Goal: Book appointment/travel/reservation

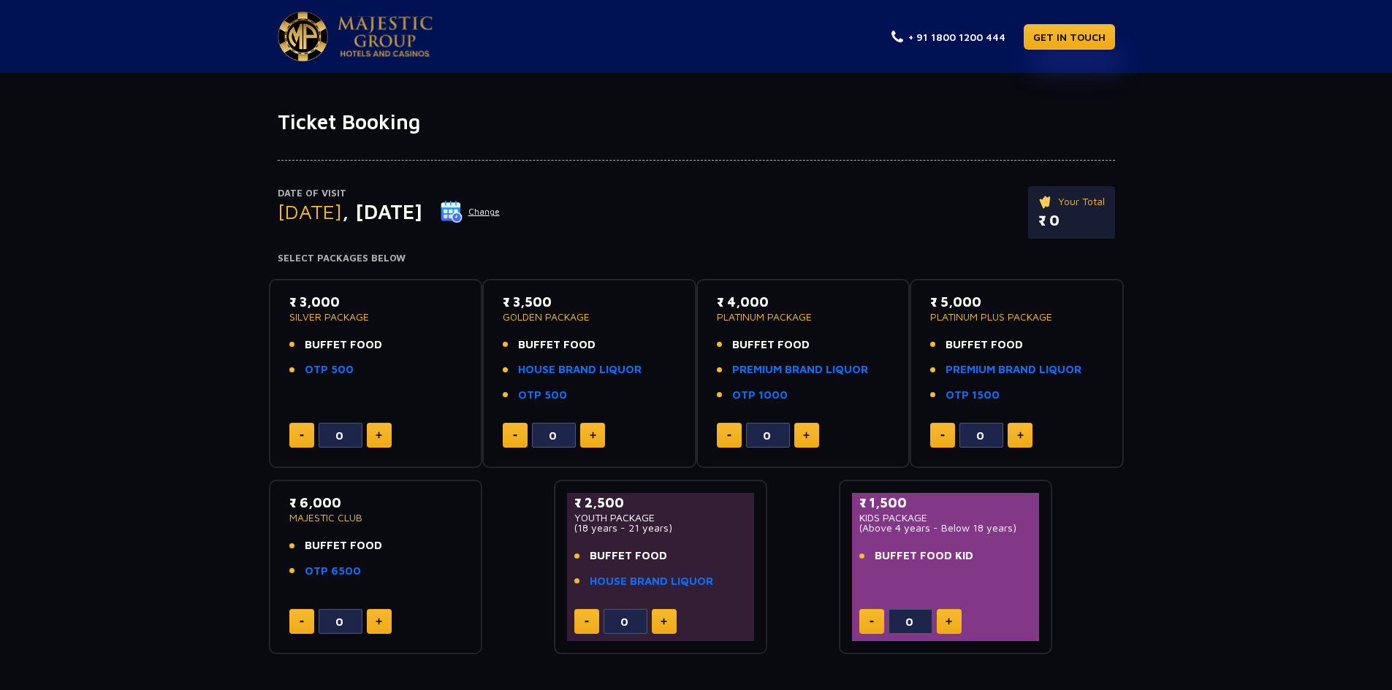
click at [462, 207] on img at bounding box center [451, 212] width 22 height 22
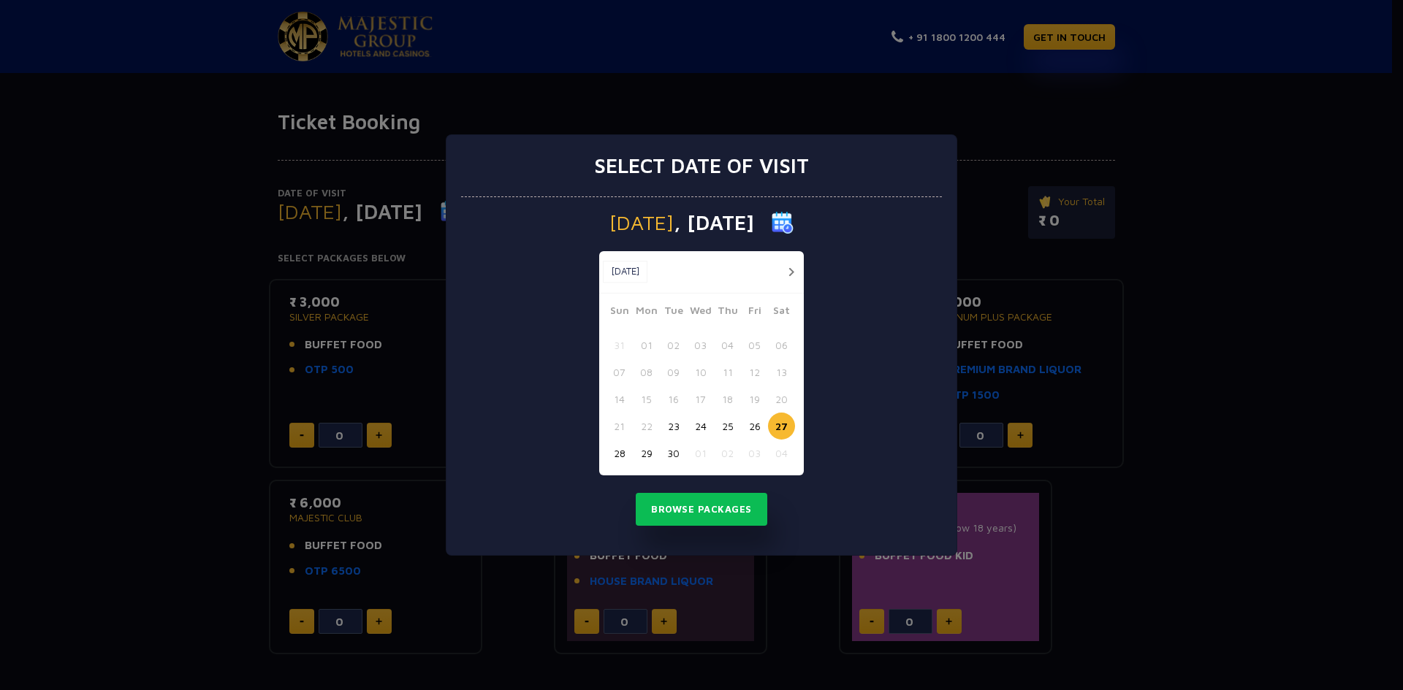
click at [617, 455] on button "28" at bounding box center [619, 453] width 27 height 27
click at [712, 510] on button "Browse Packages" at bounding box center [701, 510] width 131 height 34
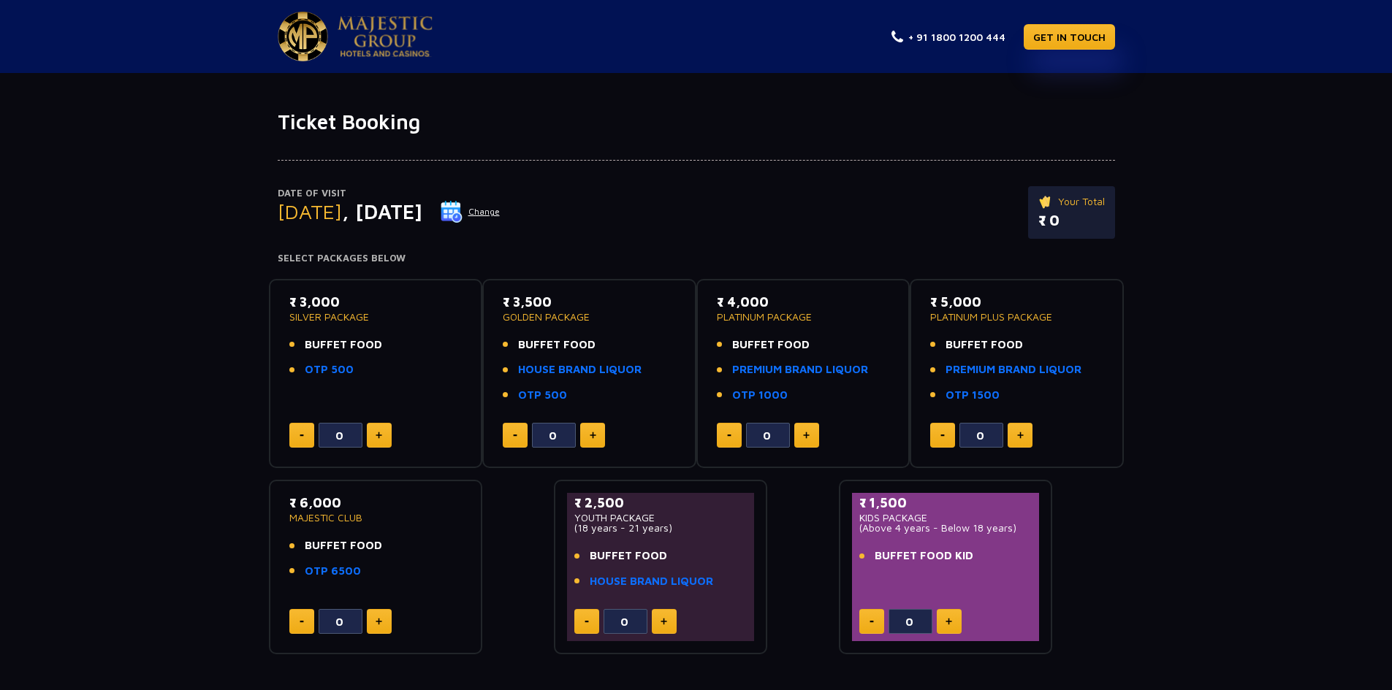
click at [813, 239] on div "Date of Visit [DATE] Change Your Total ₹ 0" at bounding box center [696, 219] width 837 height 67
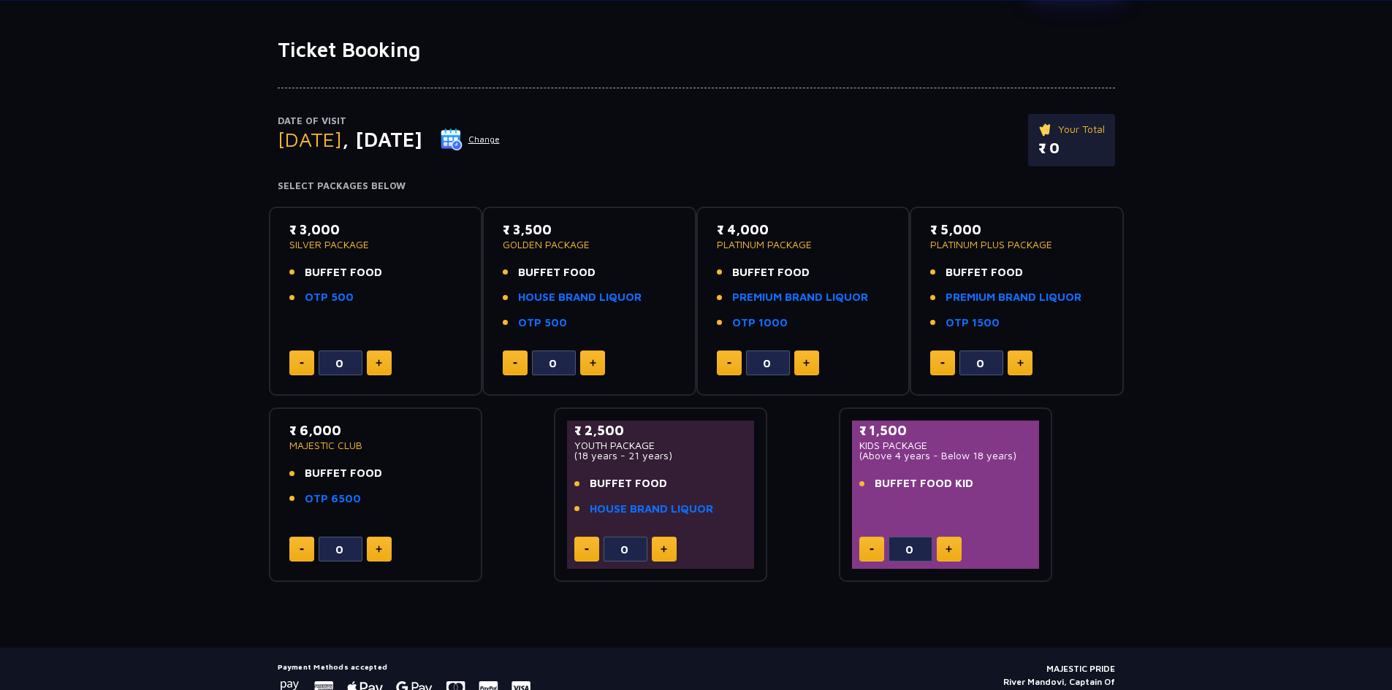
scroll to position [73, 0]
click at [386, 360] on button at bounding box center [379, 362] width 25 height 25
type input "1"
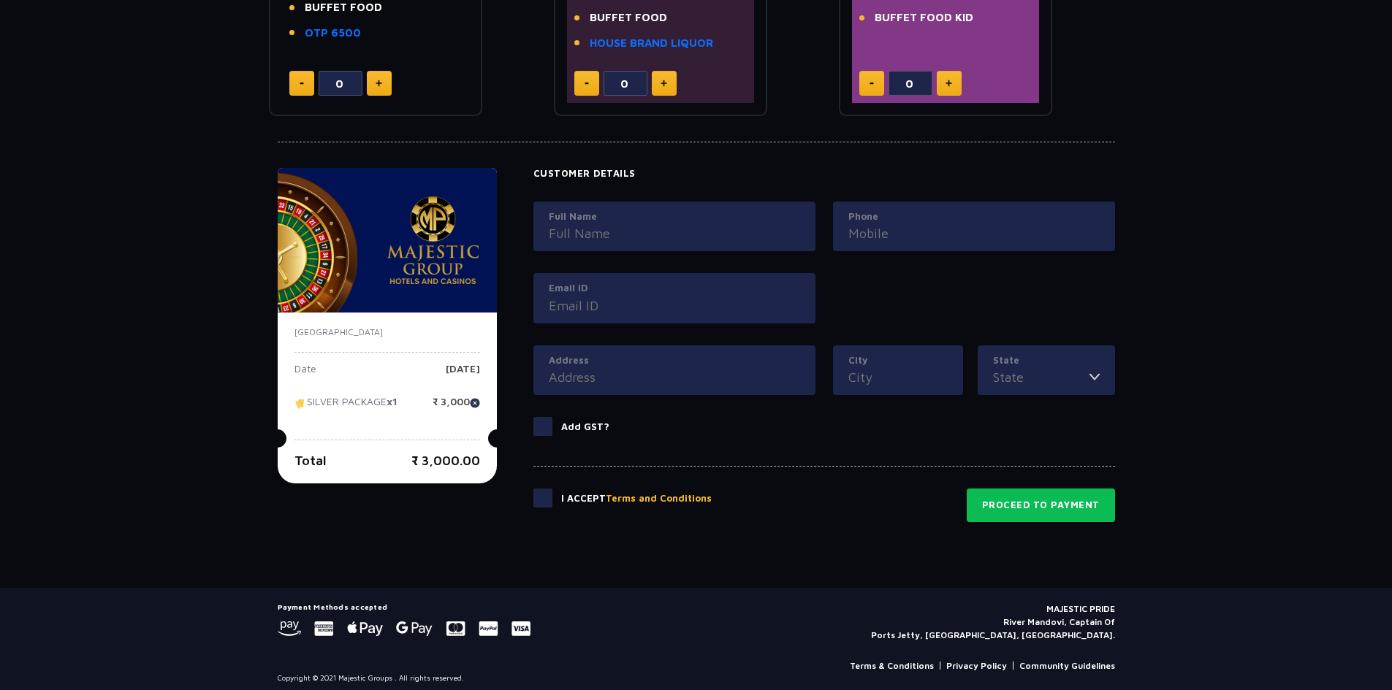
scroll to position [546, 0]
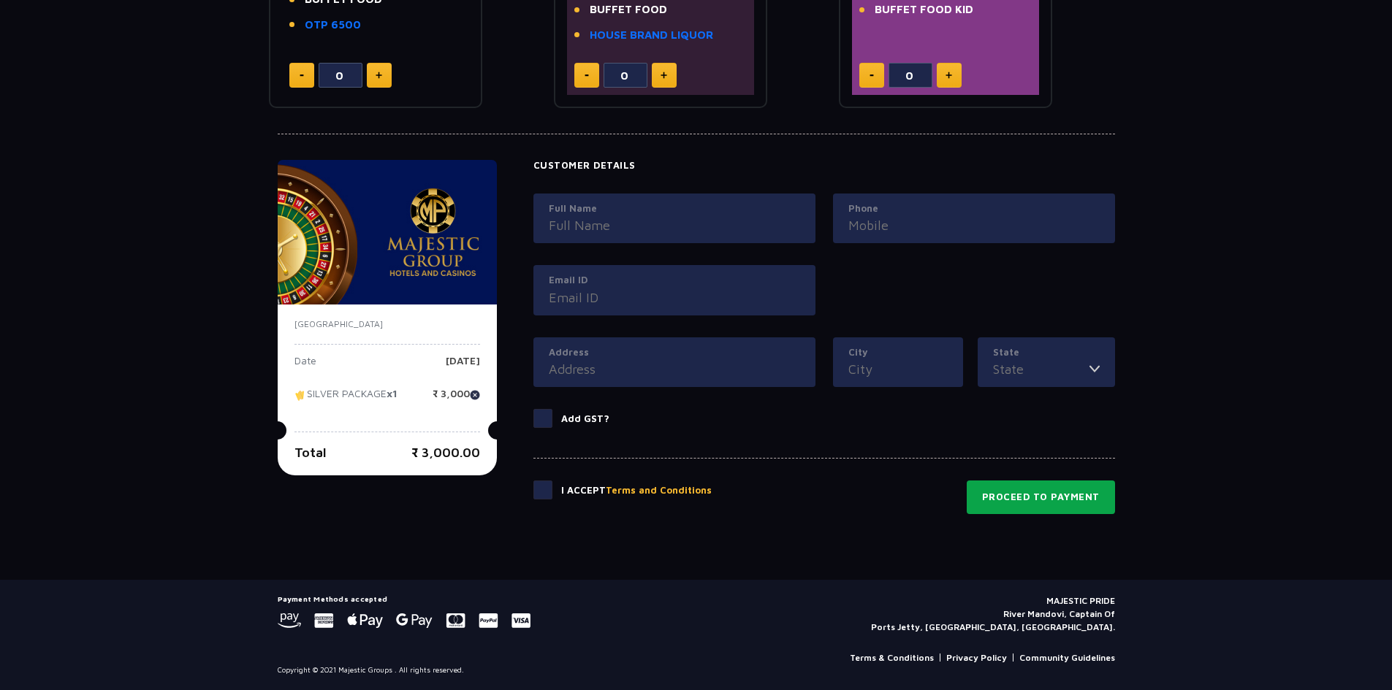
click at [1034, 512] on button "Proceed to Payment" at bounding box center [1040, 498] width 148 height 34
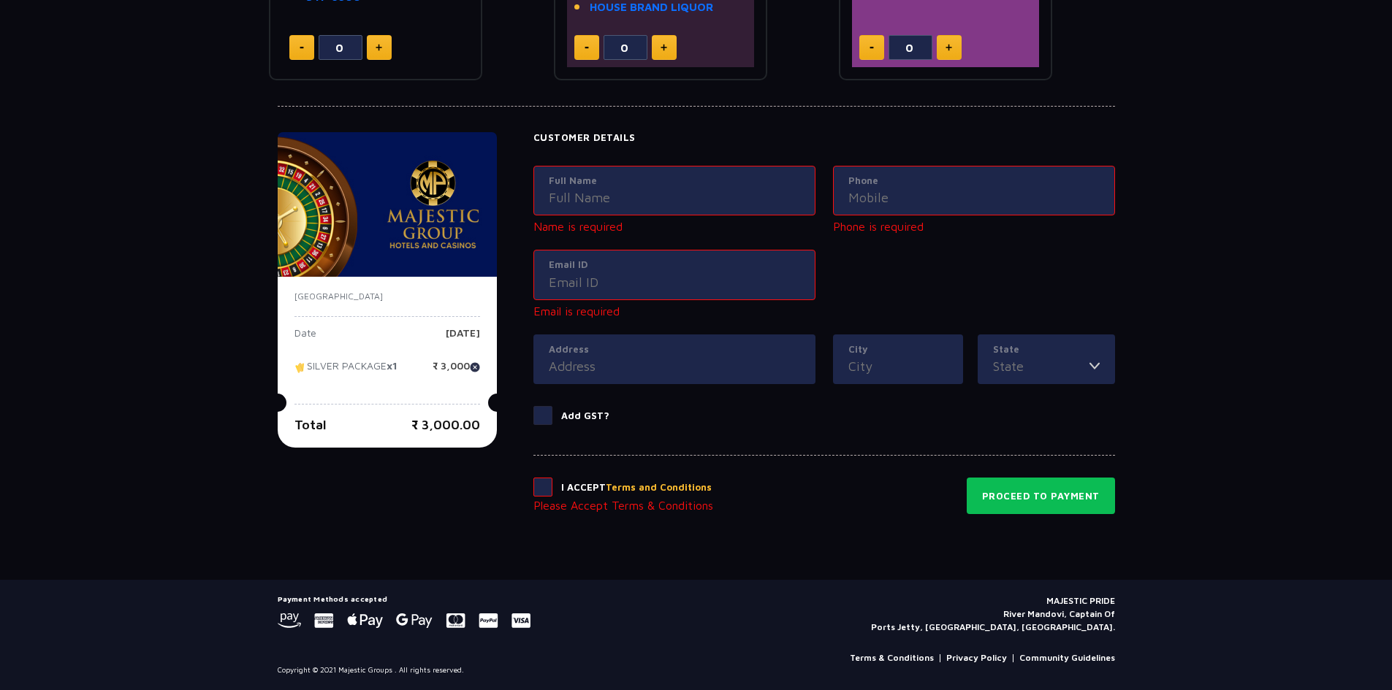
click at [538, 486] on span at bounding box center [542, 487] width 19 height 19
click at [0, 0] on input "checkbox" at bounding box center [0, 0] width 0 height 0
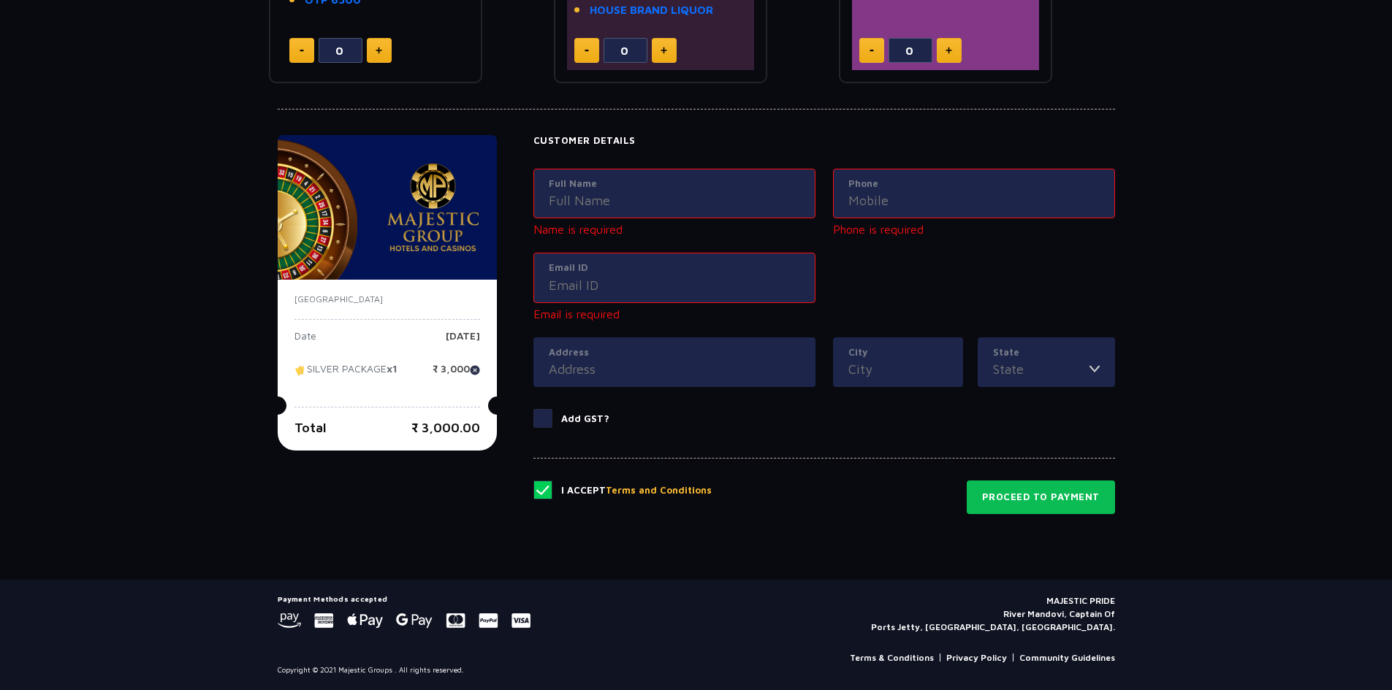
scroll to position [571, 0]
click at [1088, 499] on button "Proceed to Payment" at bounding box center [1040, 498] width 148 height 34
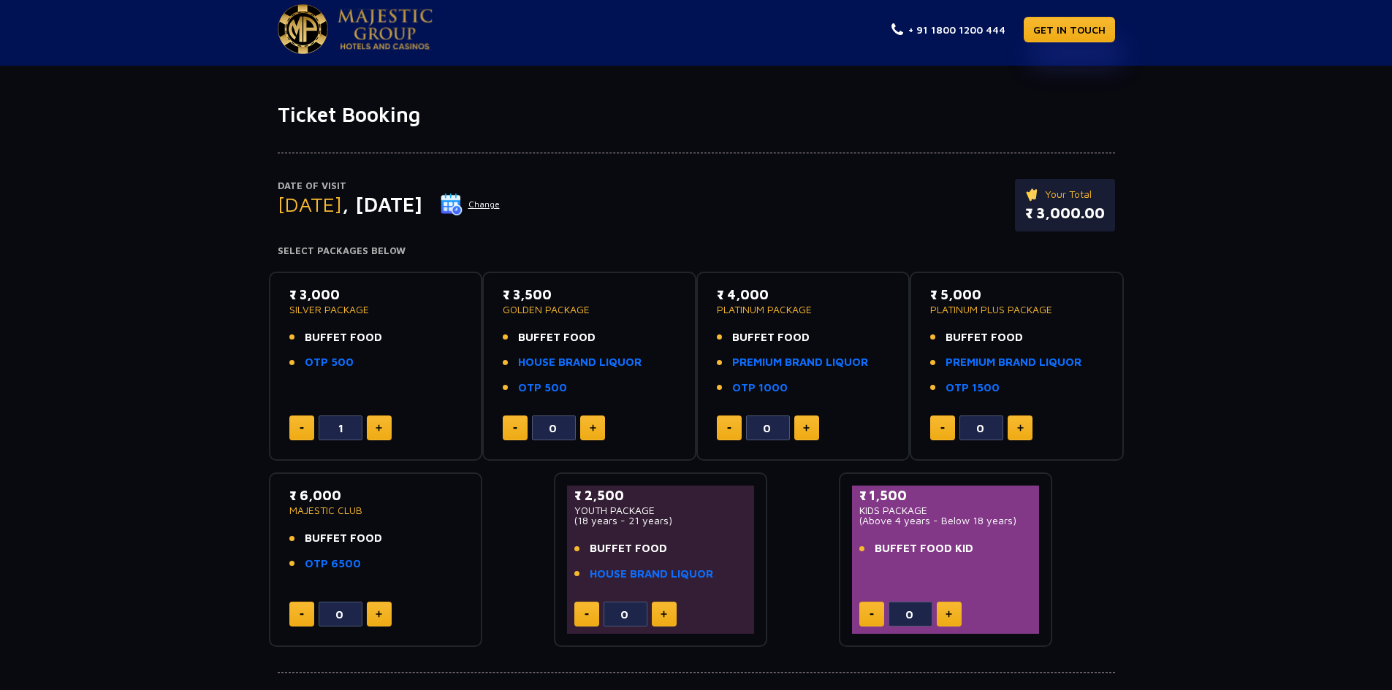
scroll to position [0, 0]
